Goal: Task Accomplishment & Management: Manage account settings

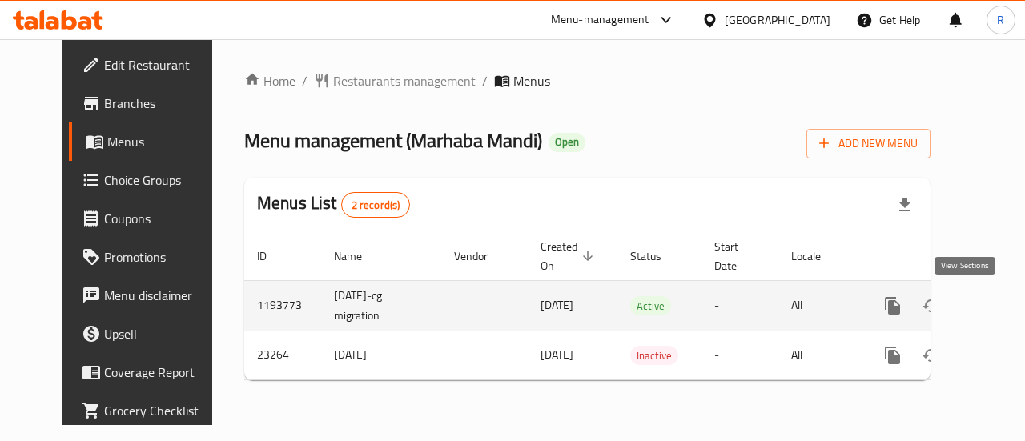
click at [999, 302] on icon "enhanced table" at bounding box center [1008, 305] width 19 height 19
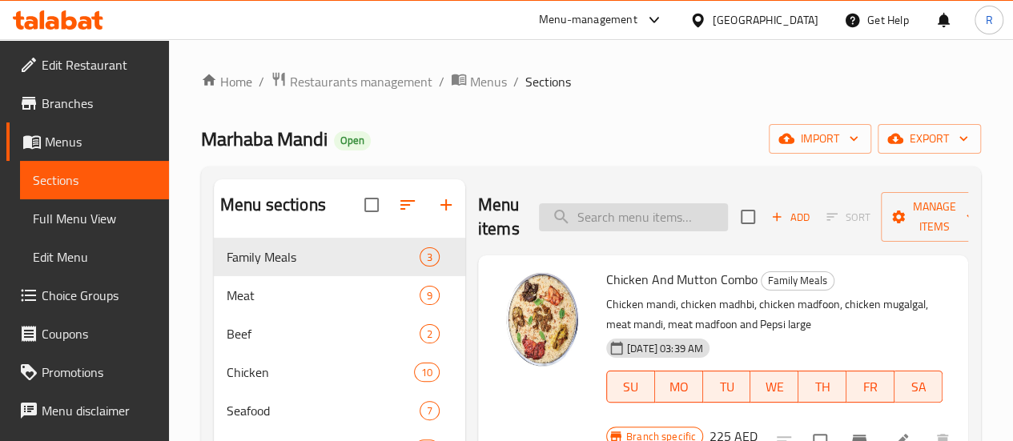
click at [631, 215] on input "search" at bounding box center [633, 217] width 189 height 28
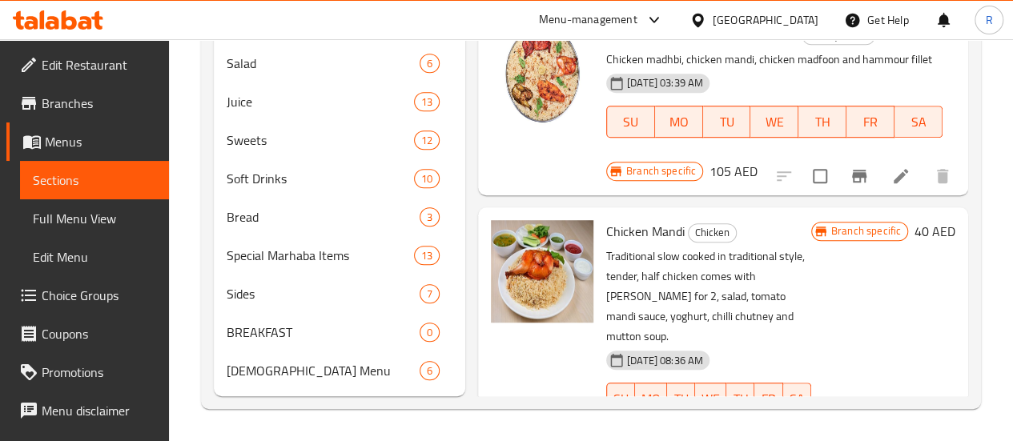
type input "chicken mandi"
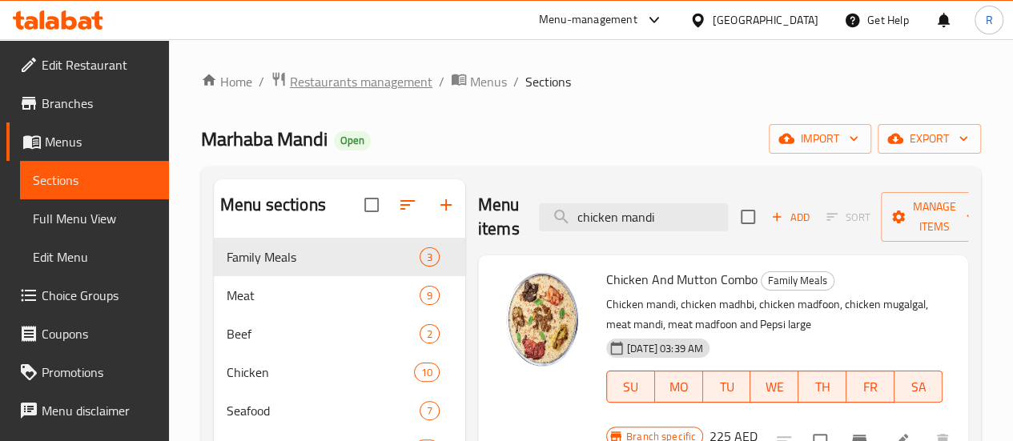
click at [388, 81] on span "Restaurants management" at bounding box center [361, 81] width 143 height 19
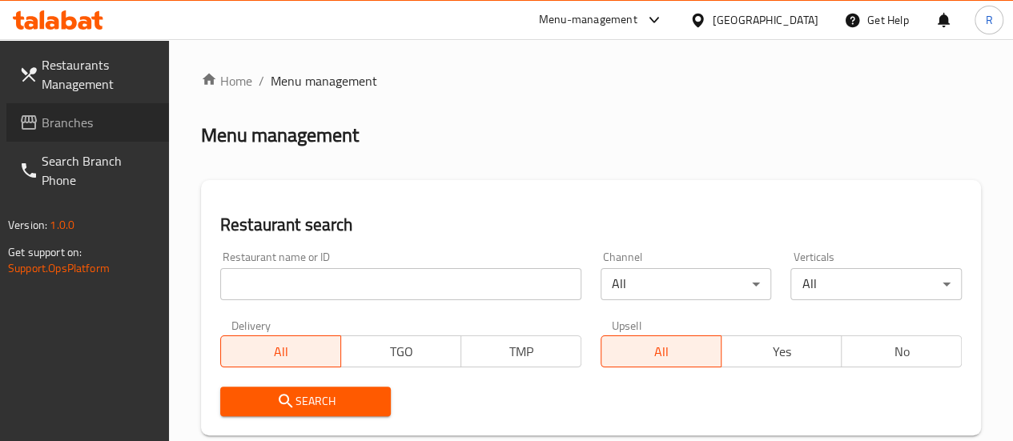
click at [70, 124] on span "Branches" at bounding box center [99, 122] width 115 height 19
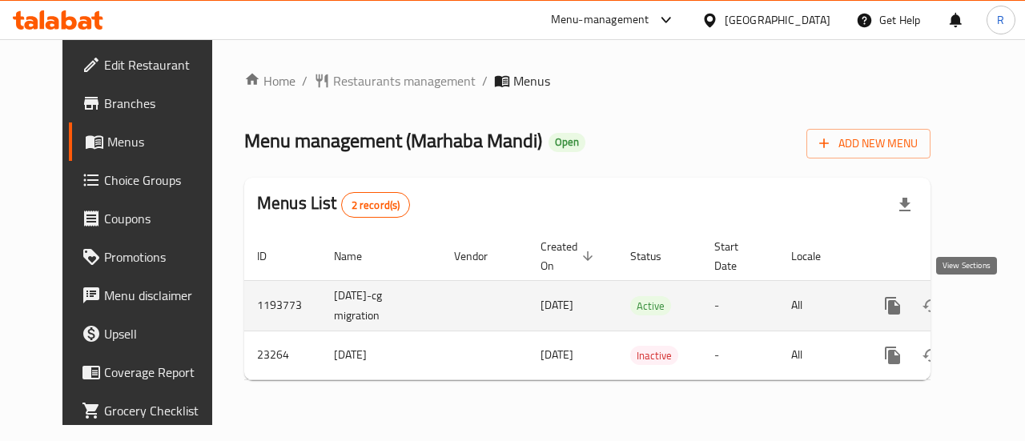
click at [1001, 304] on icon "enhanced table" at bounding box center [1008, 306] width 14 height 14
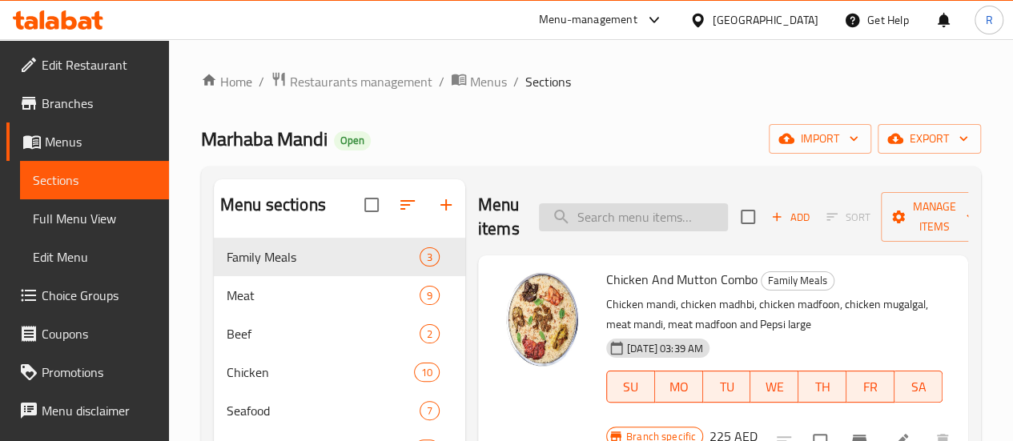
drag, startPoint x: 607, startPoint y: 234, endPoint x: 617, endPoint y: 229, distance: 10.7
click at [609, 231] on div "Menu items Add Sort Manage items" at bounding box center [723, 217] width 490 height 76
click at [617, 227] on input "search" at bounding box center [633, 217] width 189 height 28
drag, startPoint x: 658, startPoint y: 215, endPoint x: 593, endPoint y: 229, distance: 66.3
click at [593, 229] on input "chicken mandi" at bounding box center [633, 217] width 189 height 28
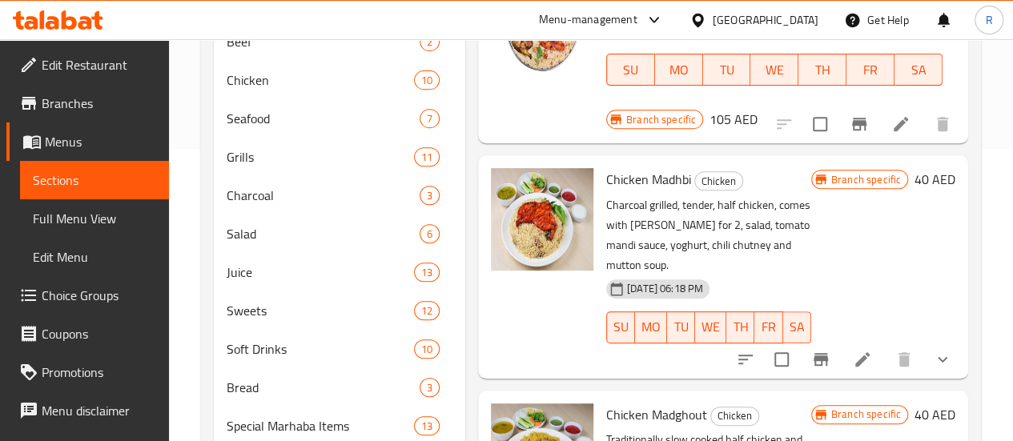
scroll to position [422, 0]
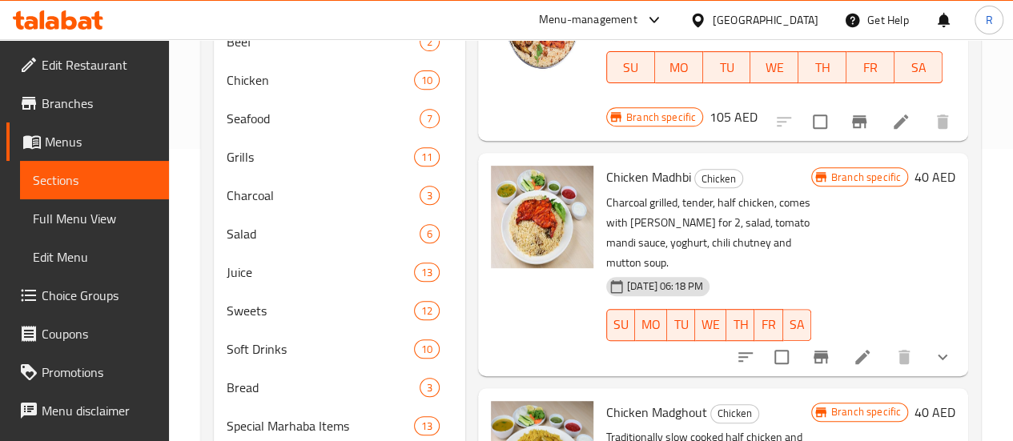
type input "chicken mad"
drag, startPoint x: 862, startPoint y: 67, endPoint x: 694, endPoint y: 66, distance: 168.2
click at [758, 106] on div "Branch specific 105 AED" at bounding box center [681, 117] width 151 height 22
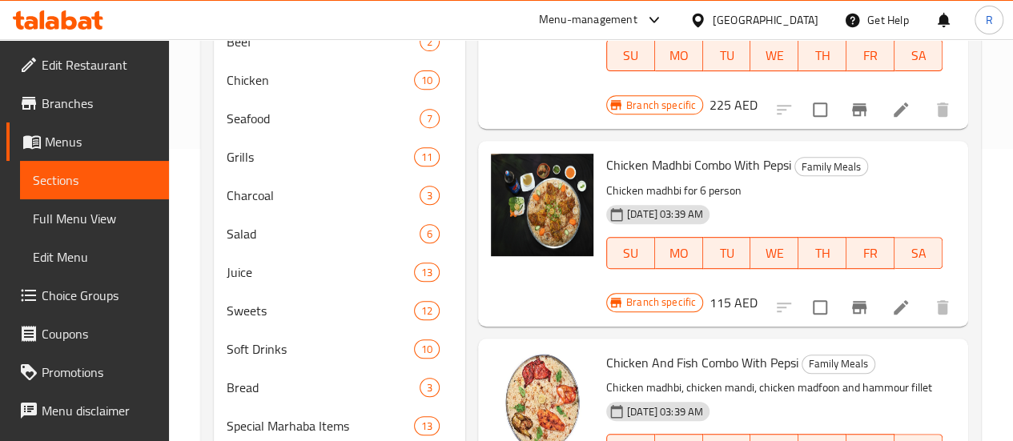
scroll to position [0, 0]
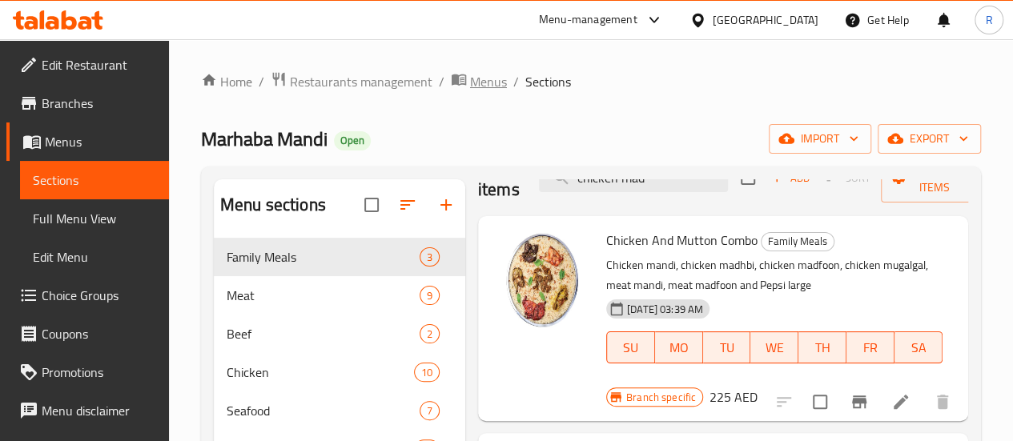
click at [490, 84] on span "Menus" at bounding box center [488, 81] width 37 height 19
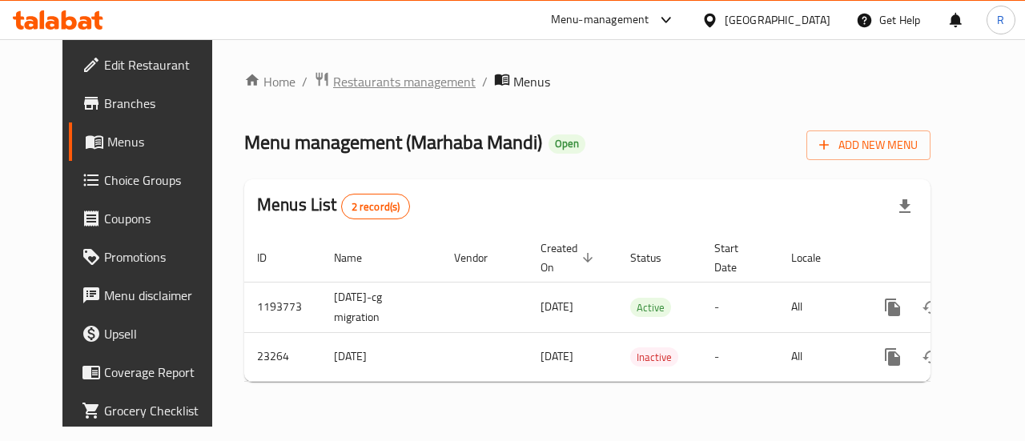
click at [380, 81] on span "Restaurants management" at bounding box center [404, 81] width 143 height 19
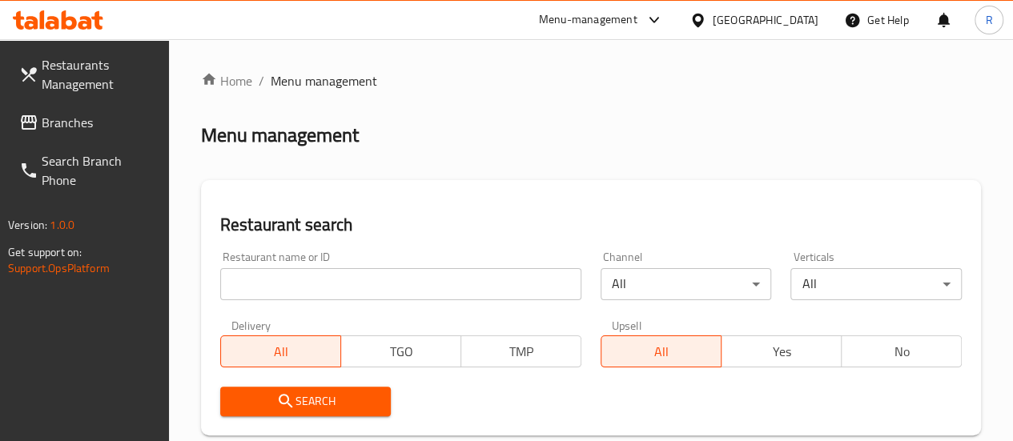
click at [87, 121] on span "Branches" at bounding box center [99, 122] width 115 height 19
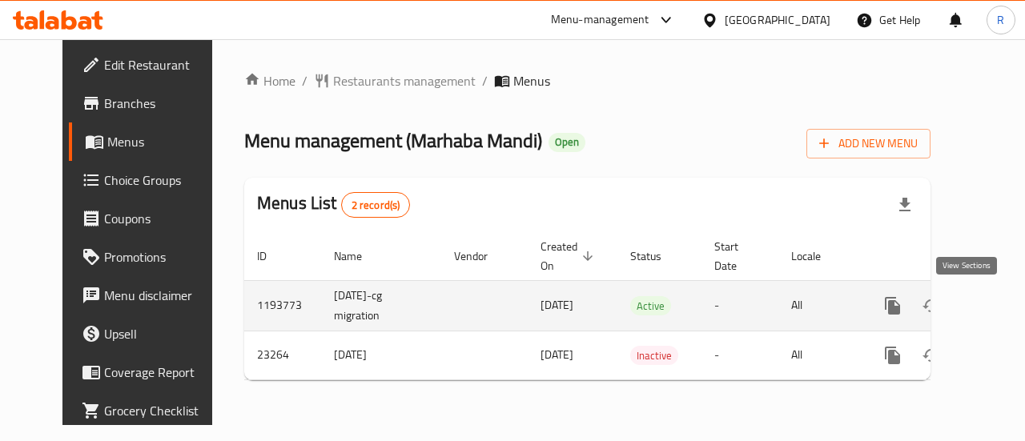
click at [999, 303] on icon "enhanced table" at bounding box center [1008, 305] width 19 height 19
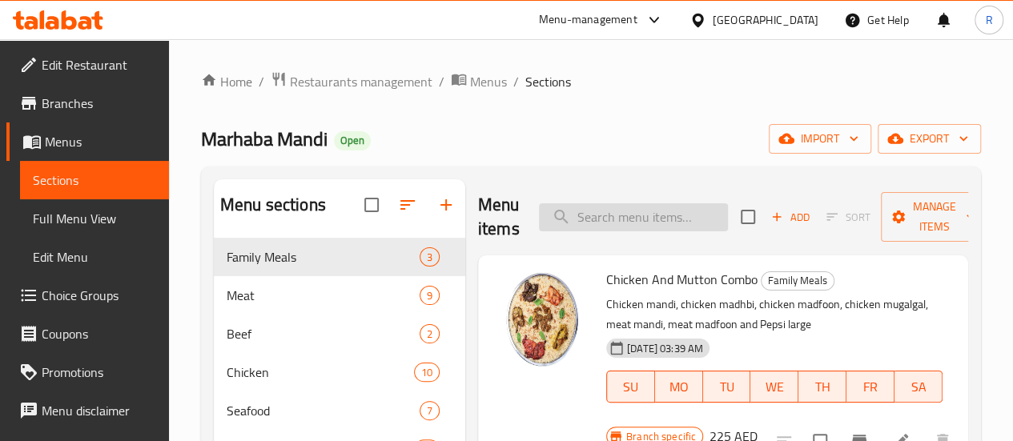
click at [577, 219] on input "search" at bounding box center [633, 217] width 189 height 28
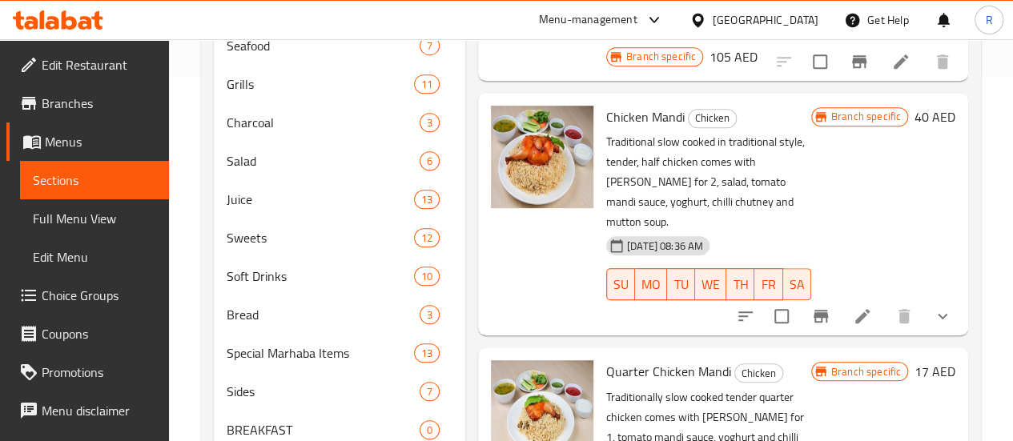
scroll to position [219, 0]
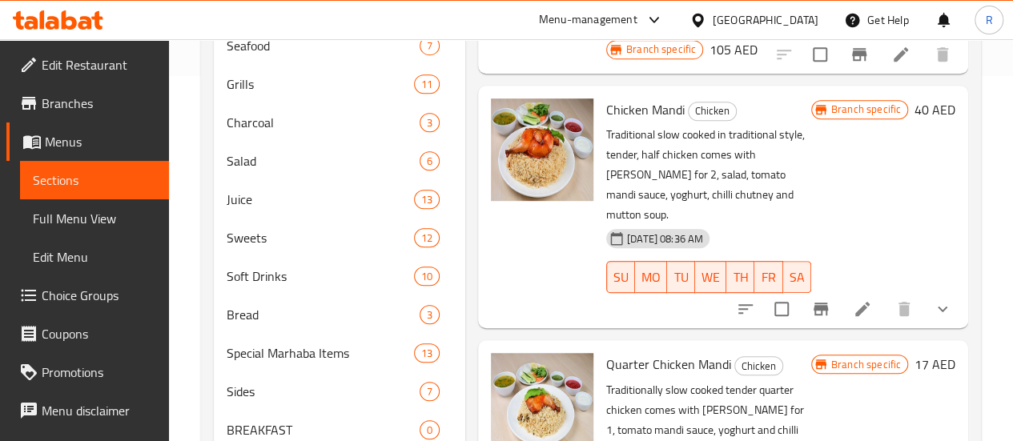
type input "chicken mandi"
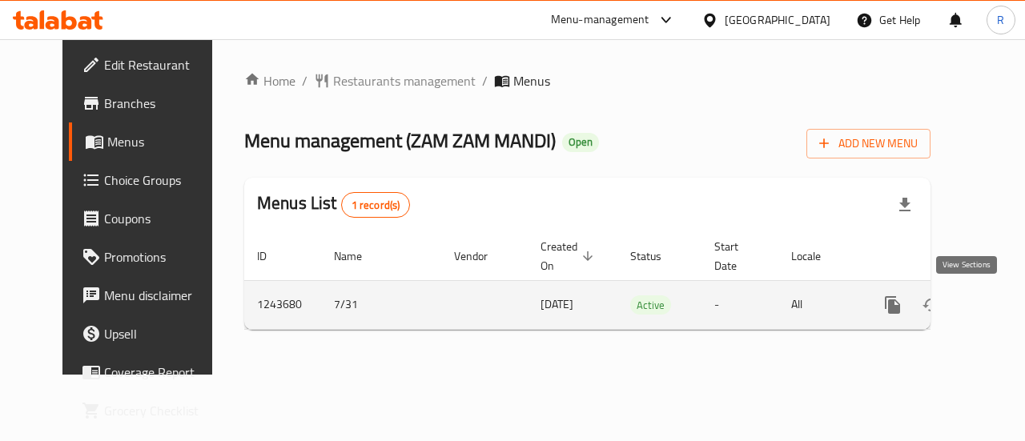
click at [999, 302] on icon "enhanced table" at bounding box center [1008, 305] width 19 height 19
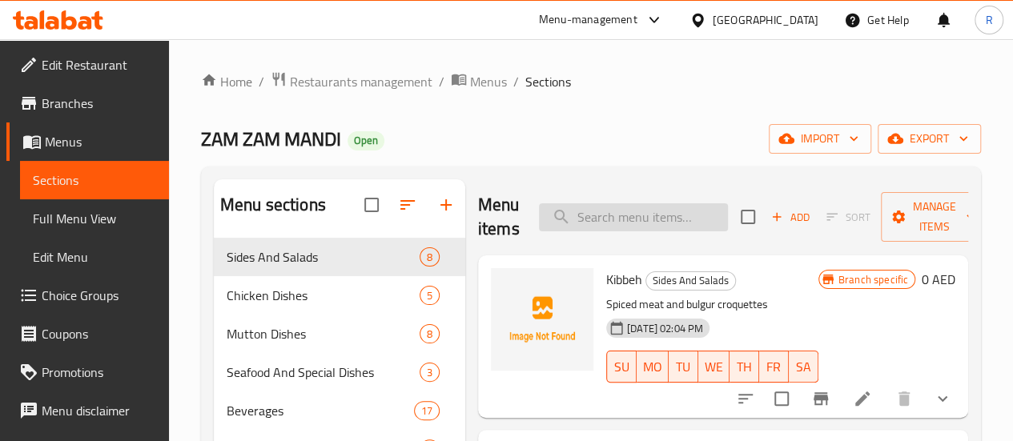
click at [578, 214] on input "search" at bounding box center [633, 217] width 189 height 28
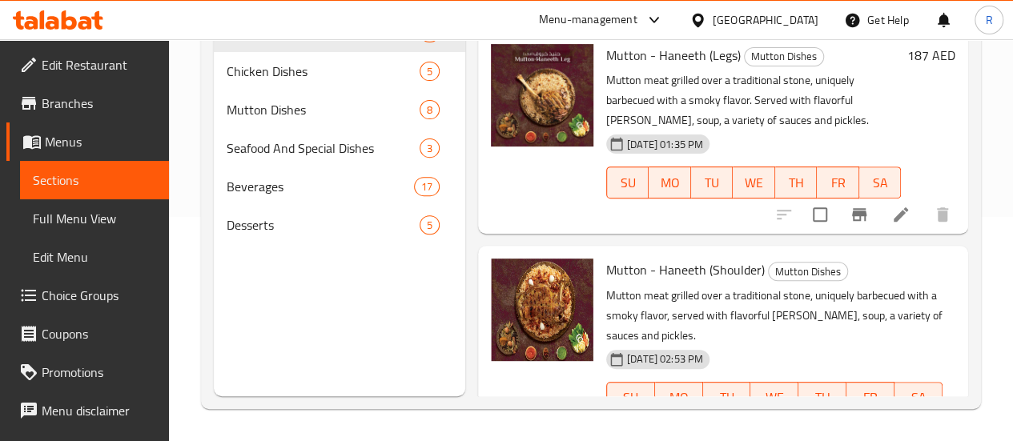
type input "haneeth"
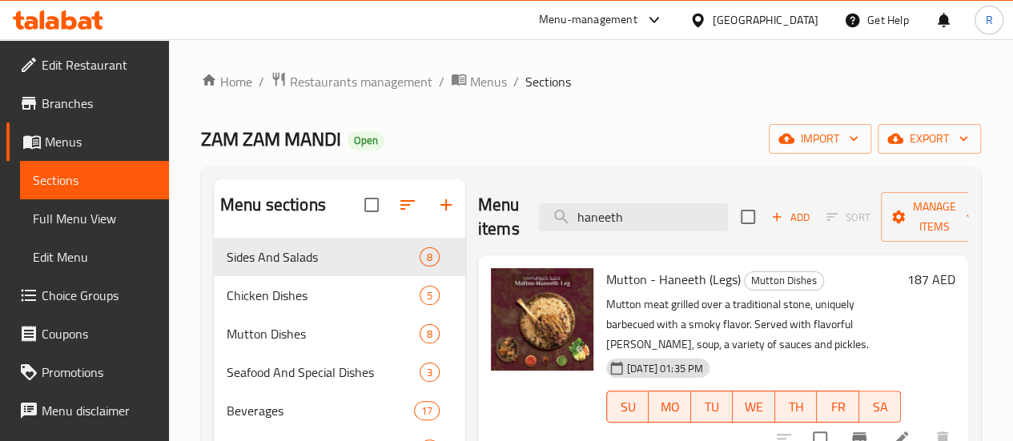
click at [642, 12] on div at bounding box center [651, 19] width 26 height 19
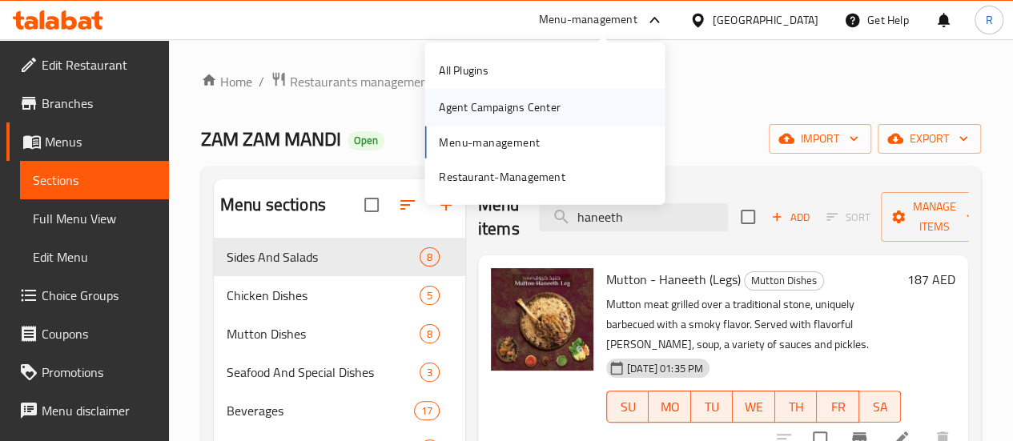
click at [529, 109] on div "Agent Campaigns Center" at bounding box center [499, 108] width 121 height 18
